Goal: Find contact information: Find contact information

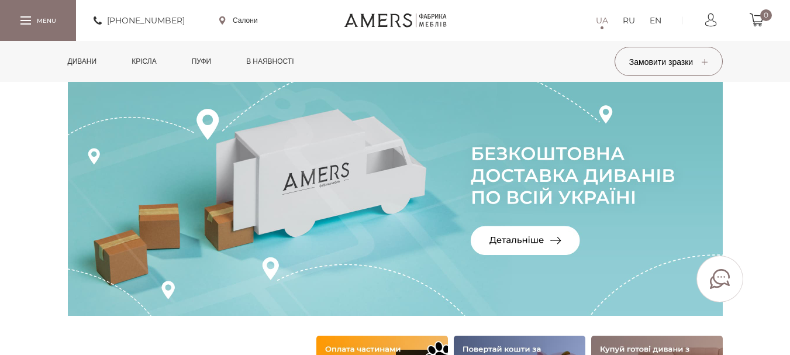
click at [147, 55] on link "Крісла" at bounding box center [144, 61] width 42 height 41
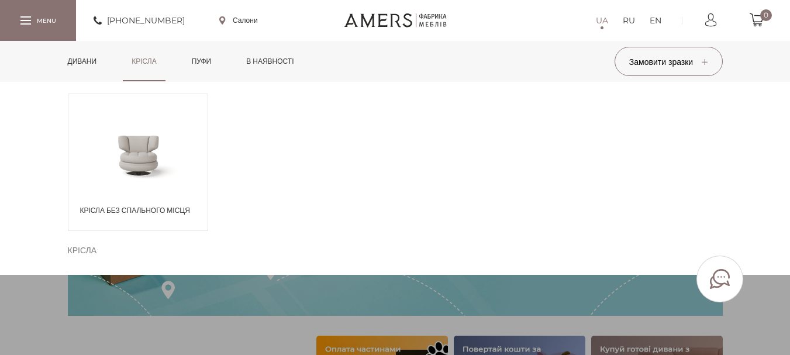
click at [137, 152] on span at bounding box center [137, 155] width 139 height 68
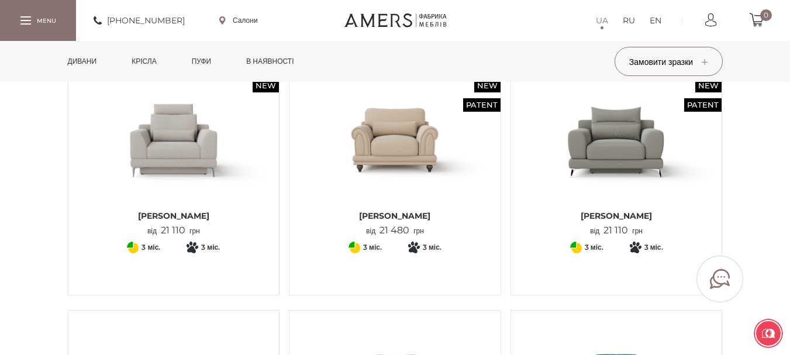
scroll to position [117, 0]
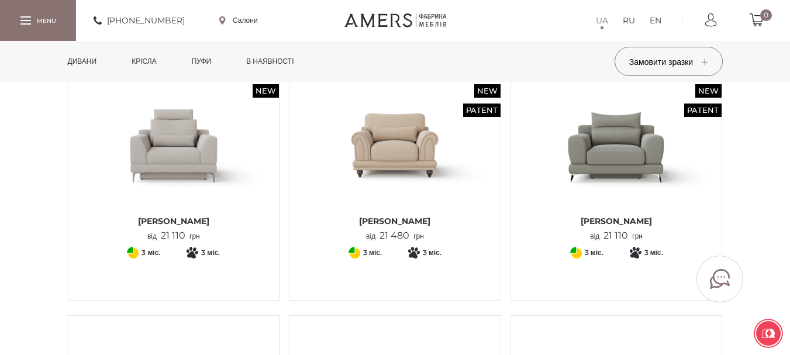
click at [74, 62] on link "Дивани" at bounding box center [82, 61] width 47 height 41
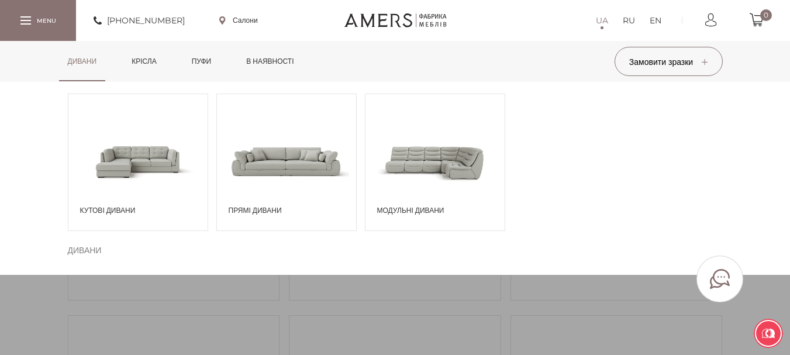
click at [276, 169] on span at bounding box center [286, 161] width 139 height 81
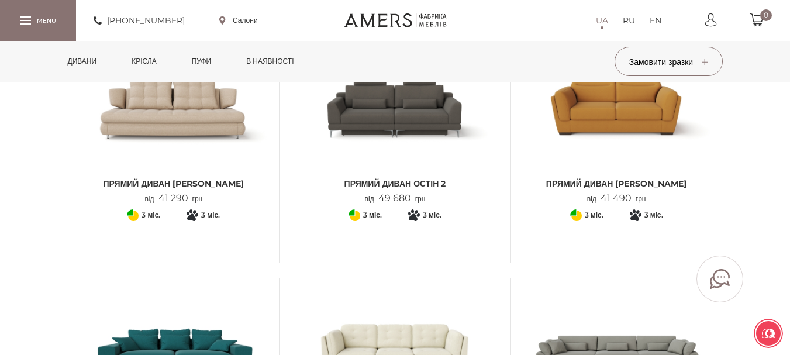
scroll to position [643, 0]
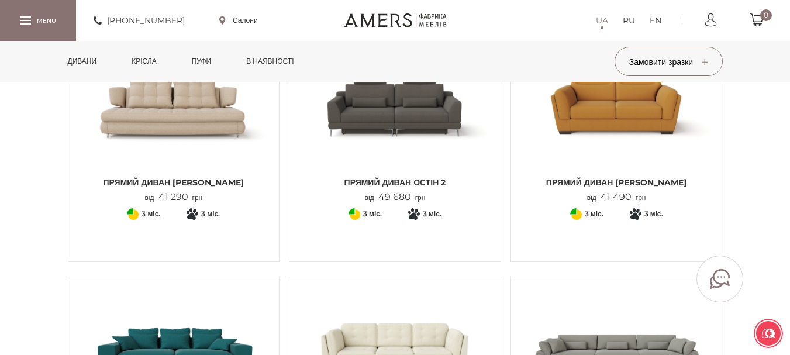
click at [211, 61] on link "Пуфи" at bounding box center [201, 61] width 37 height 41
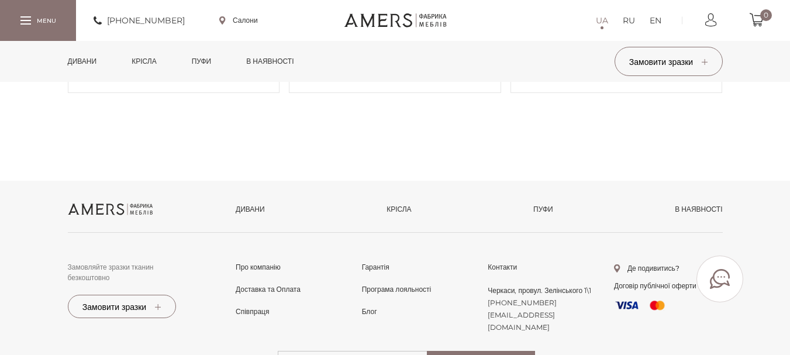
scroll to position [351, 0]
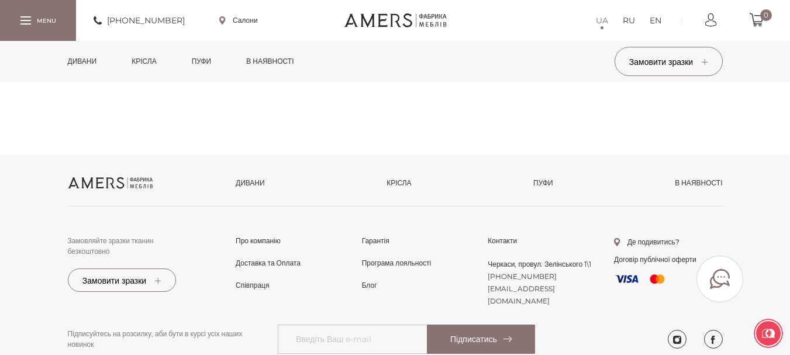
click at [703, 182] on link "в наявності" at bounding box center [698, 183] width 47 height 11
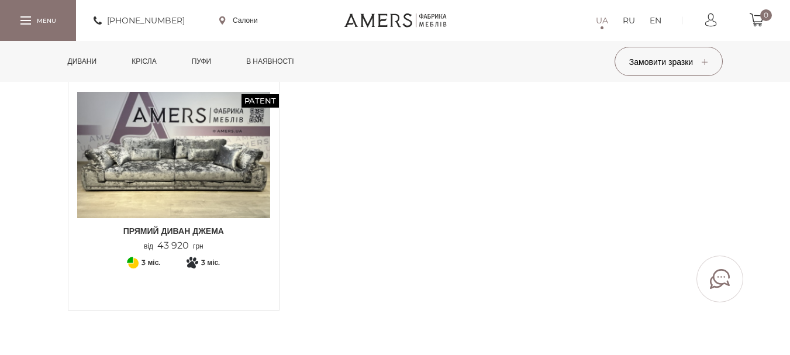
scroll to position [117, 0]
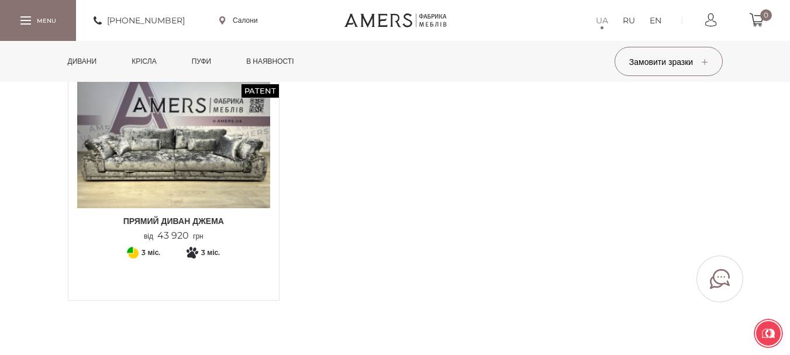
click at [162, 135] on img at bounding box center [174, 145] width 194 height 129
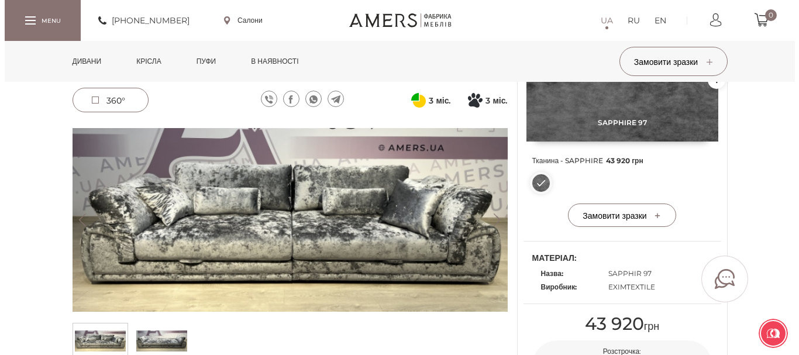
scroll to position [147, 0]
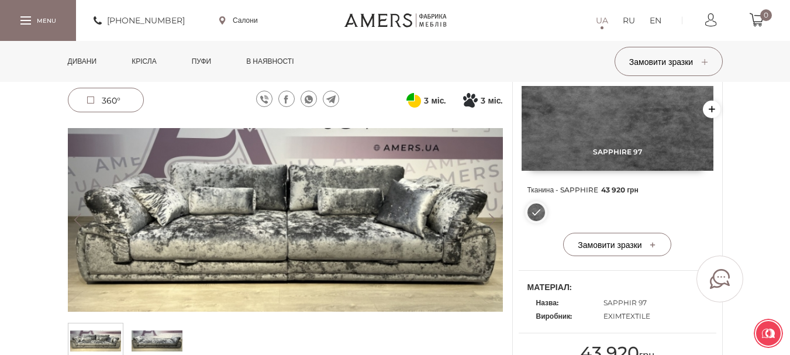
click at [44, 15] on div at bounding box center [38, 20] width 76 height 40
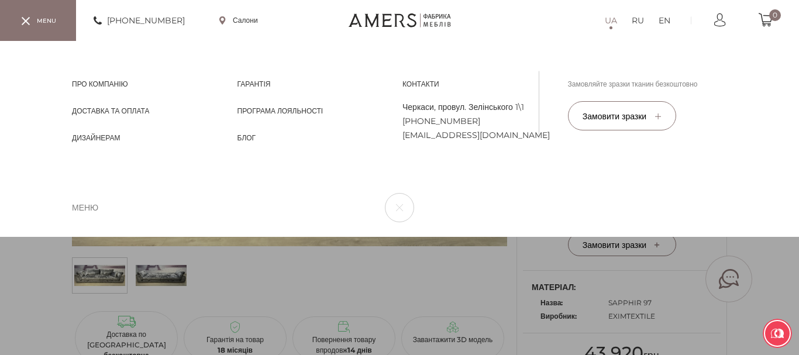
click at [246, 22] on link "Салони" at bounding box center [238, 20] width 39 height 11
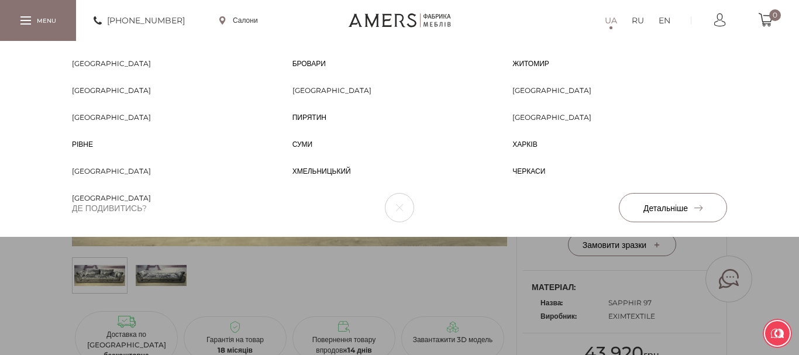
click at [331, 177] on span "Хмельницький" at bounding box center [321, 182] width 58 height 11
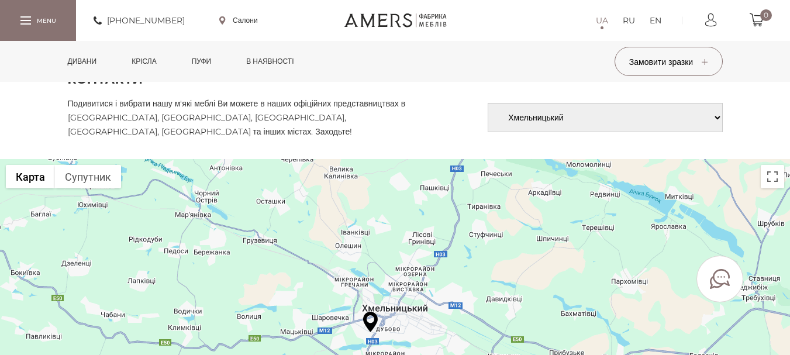
scroll to position [117, 0]
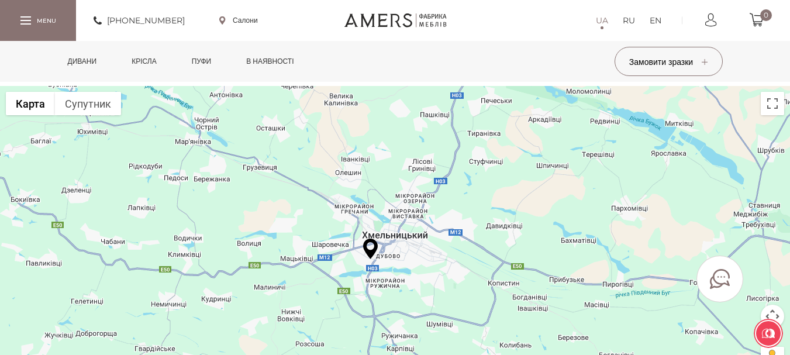
click at [373, 253] on img at bounding box center [370, 249] width 15 height 20
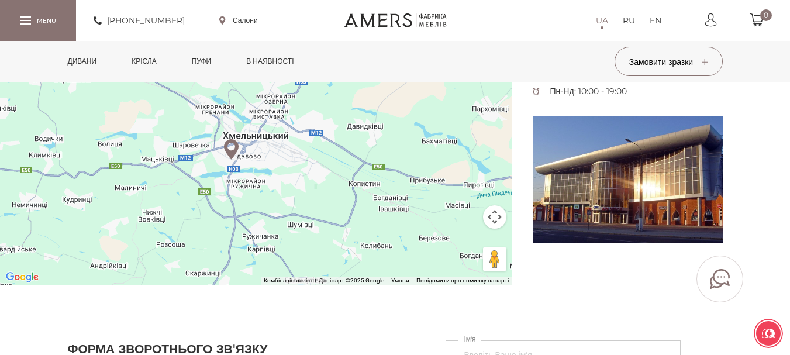
scroll to position [175, 0]
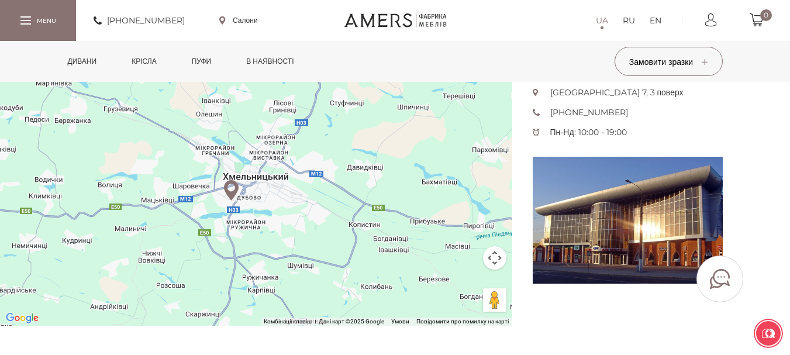
click at [588, 215] on div "ТЦ "Оріт" Тернопільська 7, 3 поверх +380979915715 Пн-Нд: 10:00 - 19:00" at bounding box center [617, 176] width 211 height 298
click at [598, 245] on div "ТЦ "Оріт" Тернопільська 7, 3 поверх +380979915715 Пн-Нд: 10:00 - 19:00" at bounding box center [617, 176] width 211 height 298
click at [598, 242] on div "ТЦ "Оріт" Тернопільська 7, 3 поверх +380979915715 Пн-Нд: 10:00 - 19:00" at bounding box center [617, 176] width 211 height 298
